Goal: Task Accomplishment & Management: Manage account settings

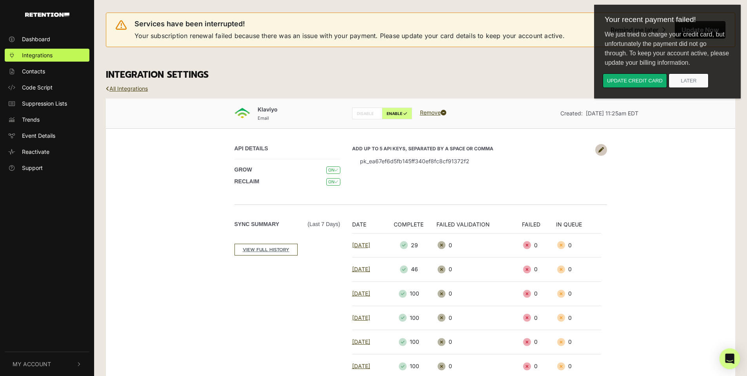
click at [729, 357] on icon "Open Intercom Messenger" at bounding box center [729, 358] width 9 height 10
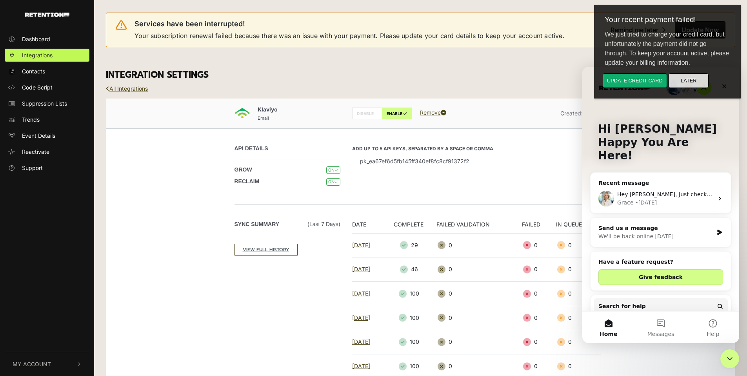
click at [690, 80] on button "Later" at bounding box center [689, 80] width 40 height 15
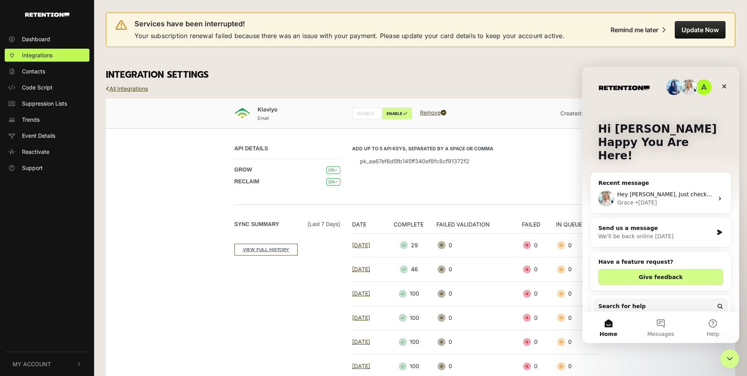
click at [681, 190] on div "Hey [PERSON_NAME], Just checking in here! I've been working with [PERSON_NAME] …" at bounding box center [665, 194] width 96 height 8
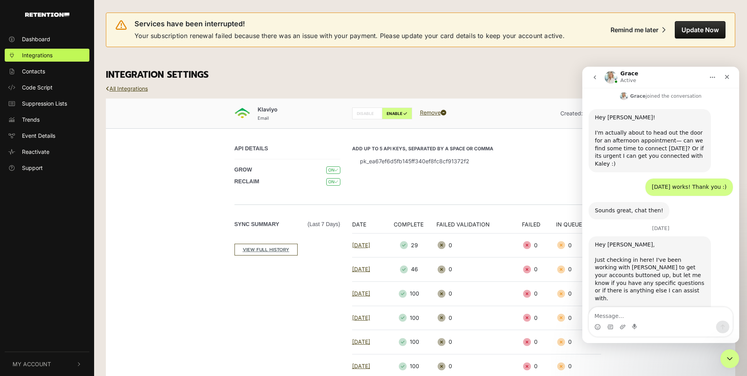
scroll to position [477, 0]
click at [43, 167] on link "Support" at bounding box center [47, 167] width 85 height 13
click at [45, 35] on span "Dashboard" at bounding box center [36, 39] width 28 height 8
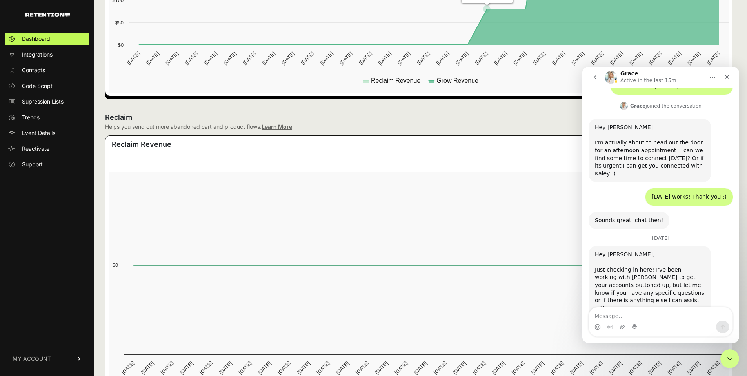
scroll to position [477, 0]
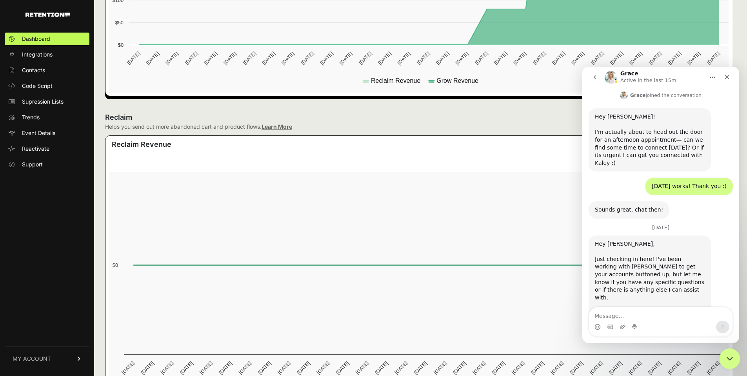
click at [726, 357] on icon "Close Intercom Messenger" at bounding box center [728, 356] width 9 height 9
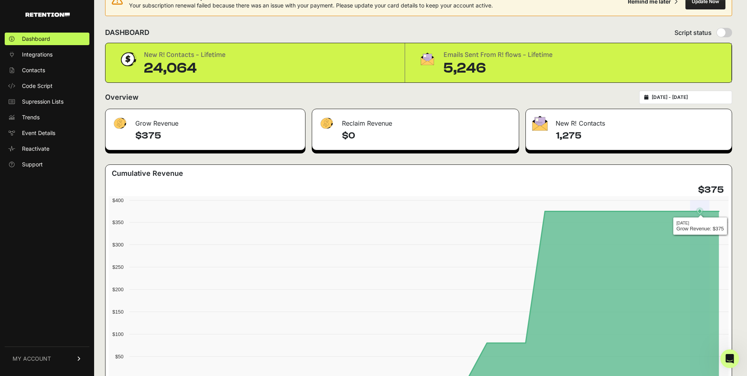
scroll to position [0, 0]
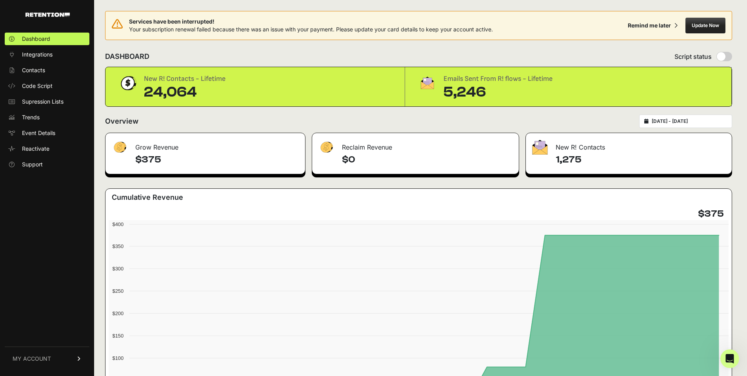
click at [41, 363] on link "MY ACCOUNT" at bounding box center [47, 358] width 85 height 24
click at [40, 363] on span "Sign Out" at bounding box center [33, 364] width 22 height 8
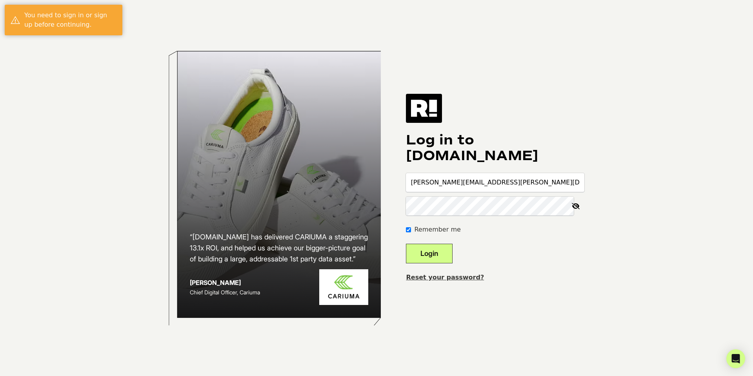
click at [469, 185] on input "[PERSON_NAME][EMAIL_ADDRESS][PERSON_NAME][DOMAIN_NAME]" at bounding box center [495, 182] width 178 height 19
click at [482, 183] on input "[PERSON_NAME][EMAIL_ADDRESS][PERSON_NAME][DOMAIN_NAME]" at bounding box center [495, 182] width 178 height 19
type input "matthew.rodriguez+1@cheefholdings.com"
click at [406, 243] on button "Login" at bounding box center [429, 253] width 47 height 20
